Goal: Complete application form

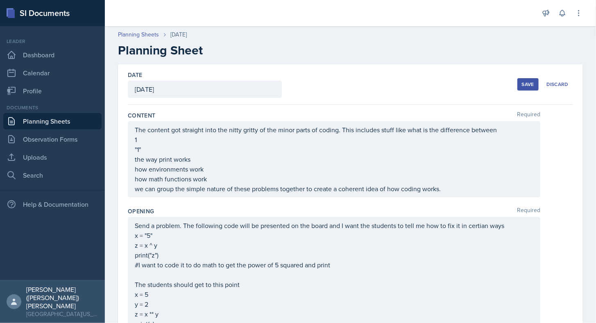
scroll to position [531, 0]
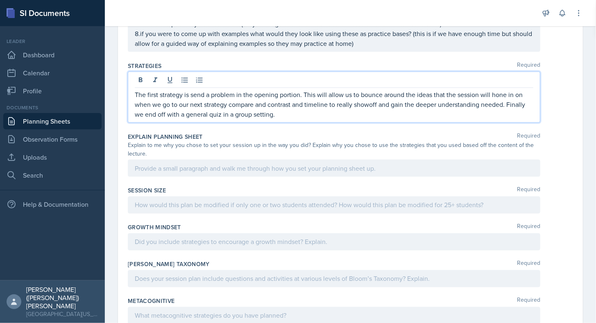
click at [240, 162] on div at bounding box center [334, 168] width 412 height 17
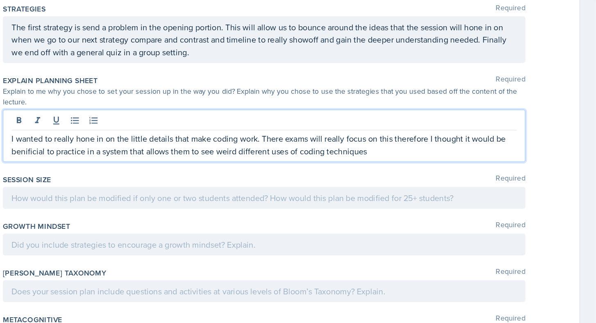
scroll to position [0, 0]
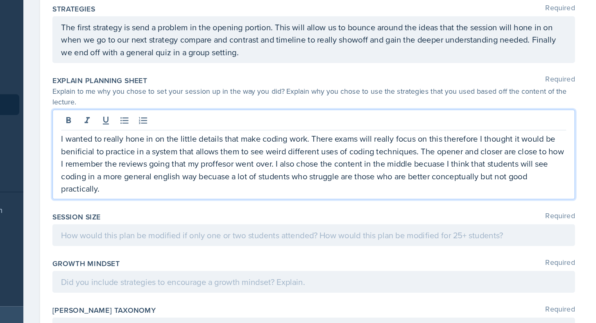
click at [226, 166] on p "I wanted to really hone in on the little details that make coding work. There e…" at bounding box center [334, 167] width 399 height 49
click at [223, 162] on p "I wanted to really hone in on the little details that make coding work. There e…" at bounding box center [334, 167] width 399 height 49
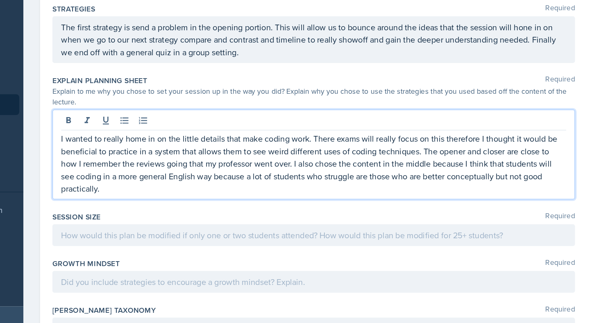
click at [249, 216] on div at bounding box center [334, 224] width 412 height 17
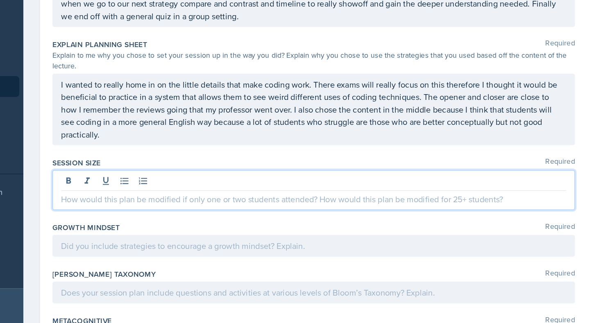
scroll to position [590, 0]
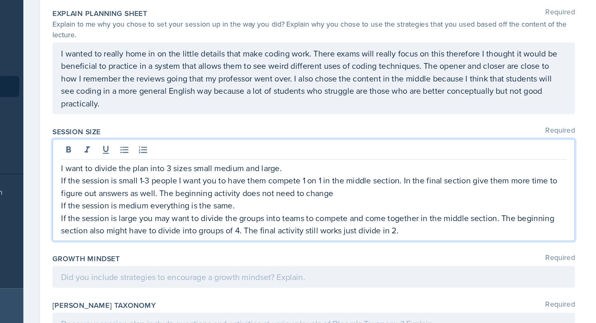
click at [183, 263] on div at bounding box center [334, 271] width 412 height 17
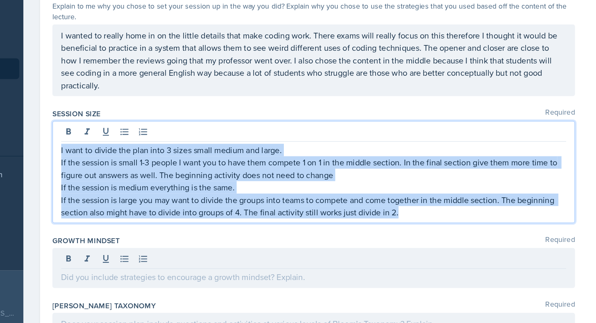
drag, startPoint x: 402, startPoint y: 220, endPoint x: 121, endPoint y: 156, distance: 287.8
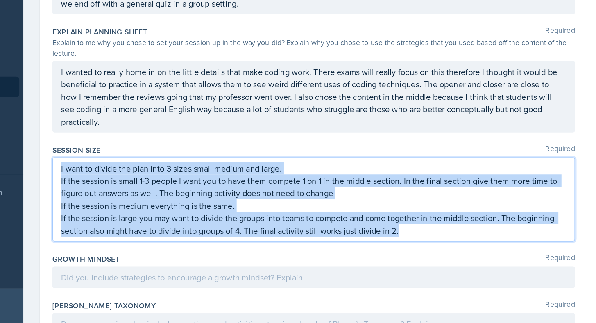
copy div "I want to divide the plan into 3 sizes small medium and large. If the session i…"
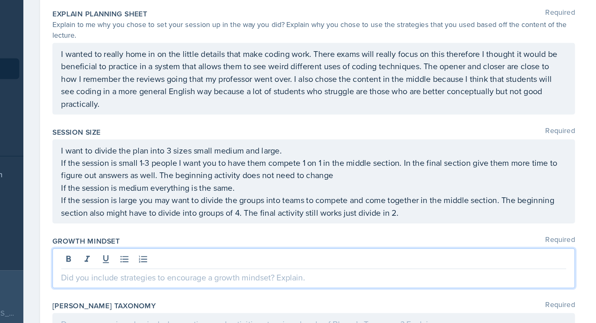
click at [204, 263] on div at bounding box center [334, 279] width 412 height 32
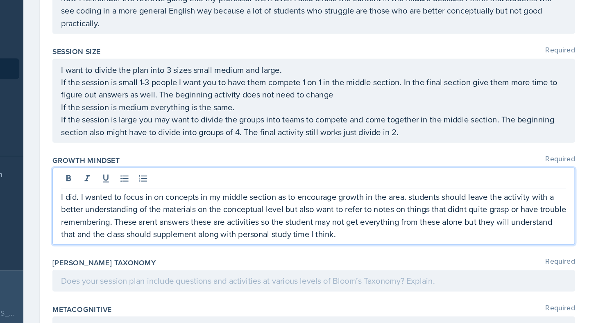
click at [224, 228] on p "I did. I wanted to focus in on concepts in my middle section as to encourage gr…" at bounding box center [334, 236] width 399 height 39
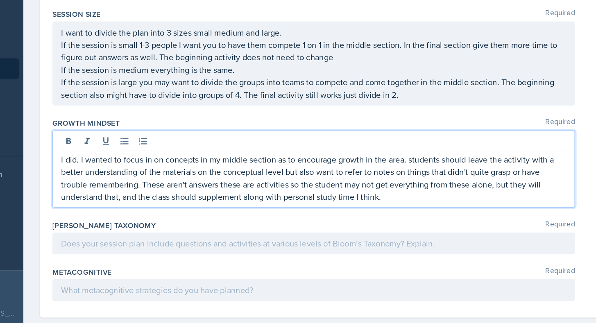
click at [362, 254] on p at bounding box center [334, 259] width 399 height 10
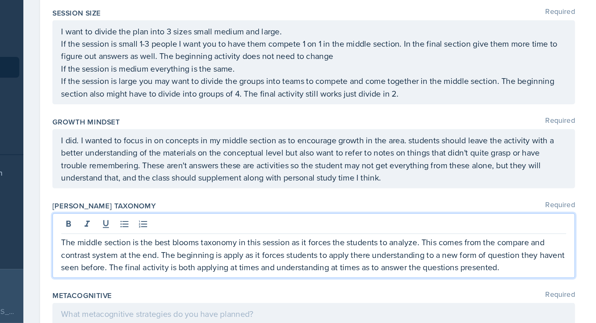
click at [260, 307] on div at bounding box center [334, 315] width 412 height 17
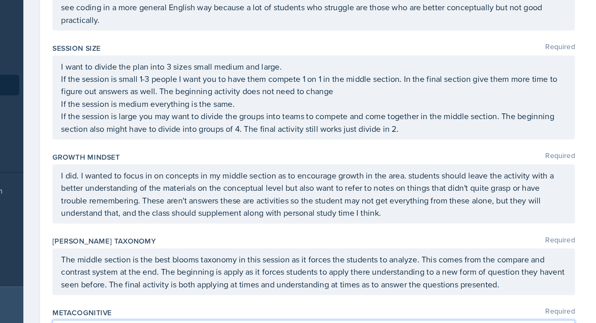
scroll to position [689, 0]
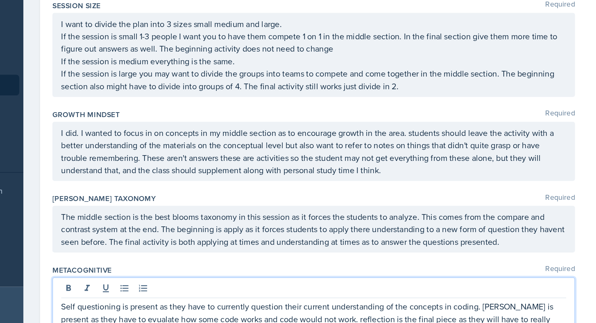
click at [261, 295] on p "Self questioning is present as they have to currently question their current un…" at bounding box center [334, 305] width 399 height 29
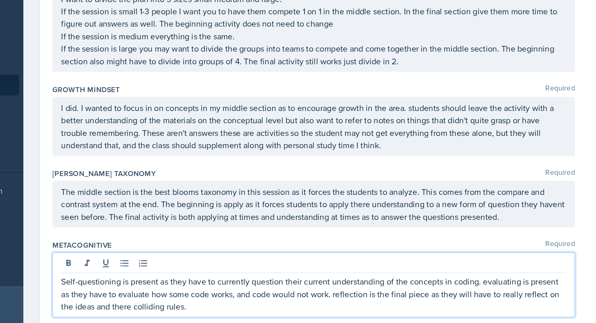
scroll to position [708, 0]
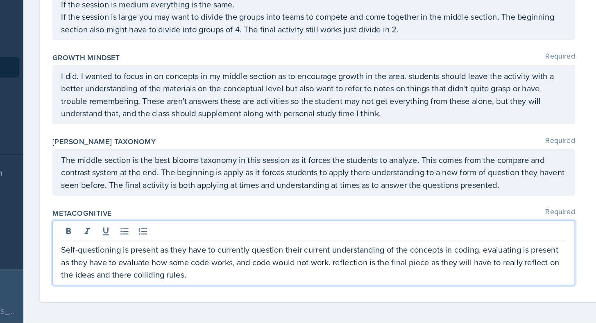
click at [273, 219] on div "The middle section is the best blooms taxonomy in this session as it forces the…" at bounding box center [334, 204] width 412 height 37
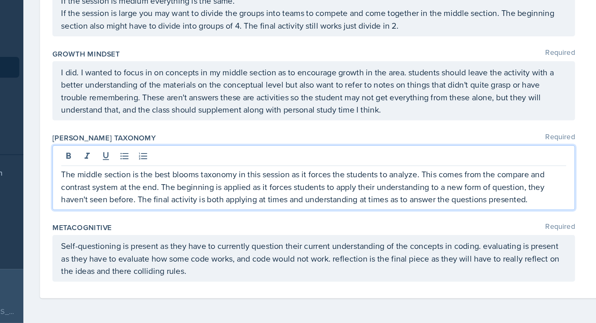
click at [361, 153] on p "I did. I wanted to focus in on concepts in my middle section as to encourage gr…" at bounding box center [334, 139] width 399 height 39
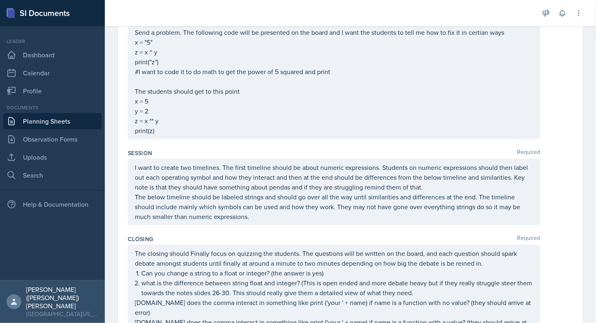
scroll to position [0, 0]
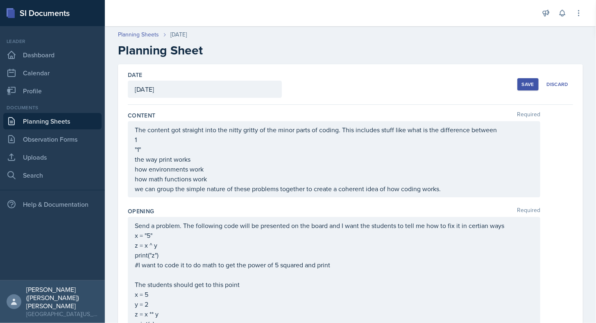
click at [523, 84] on div "Save" at bounding box center [528, 84] width 12 height 7
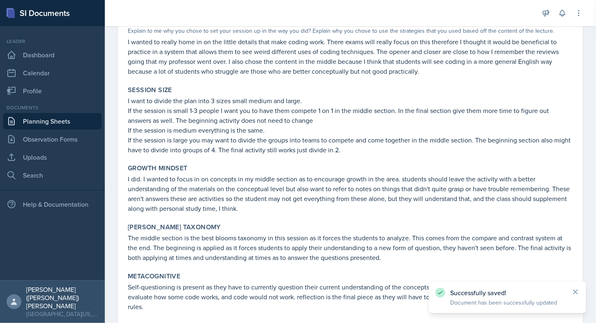
scroll to position [613, 0]
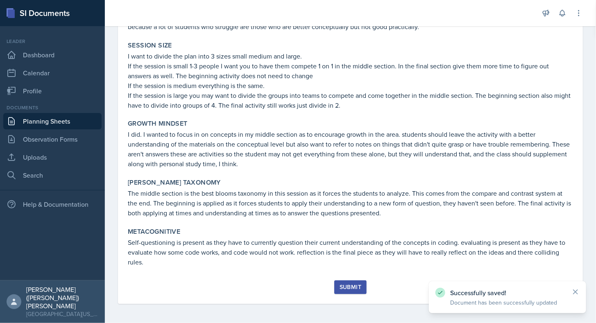
click at [346, 289] on div "Submit" at bounding box center [351, 287] width 22 height 7
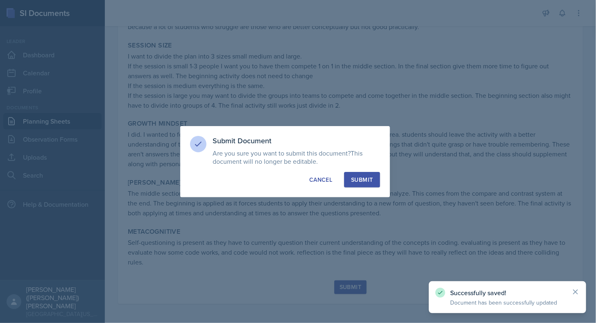
click at [364, 179] on div "Submit" at bounding box center [362, 180] width 22 height 8
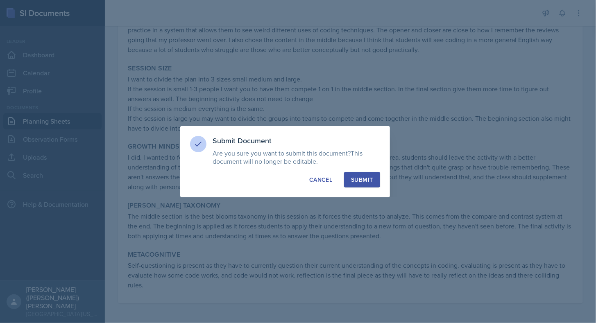
scroll to position [590, 0]
